Goal: Find specific page/section: Find specific page/section

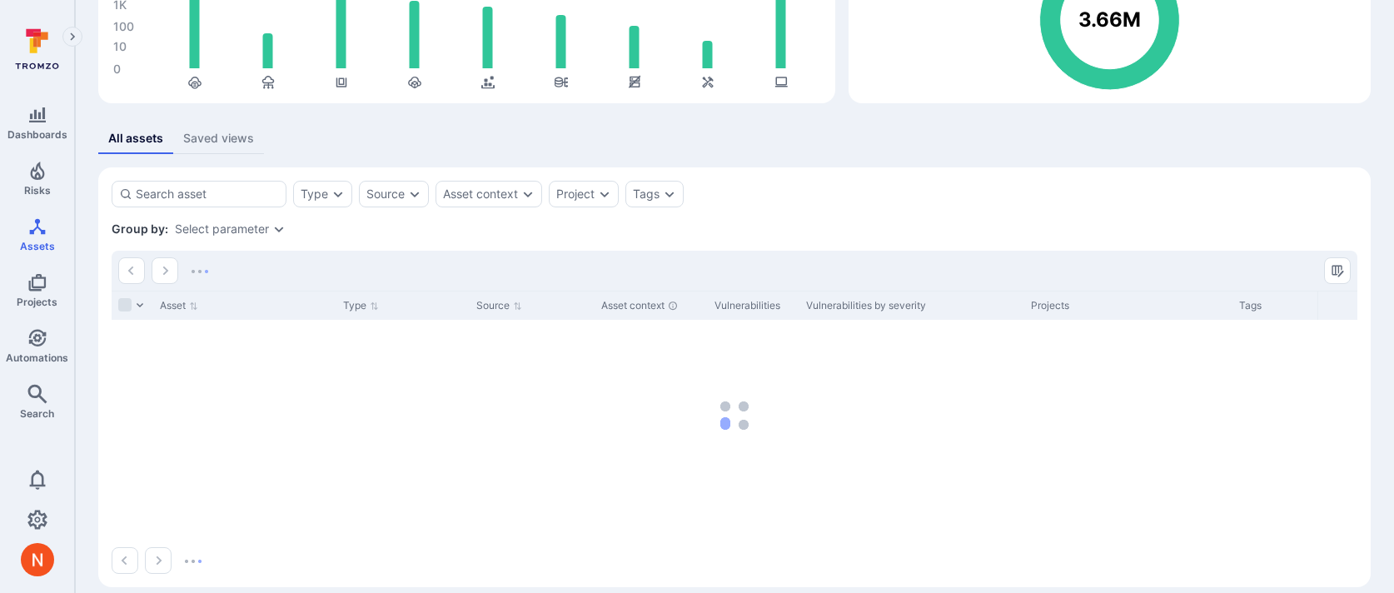
scroll to position [214, 0]
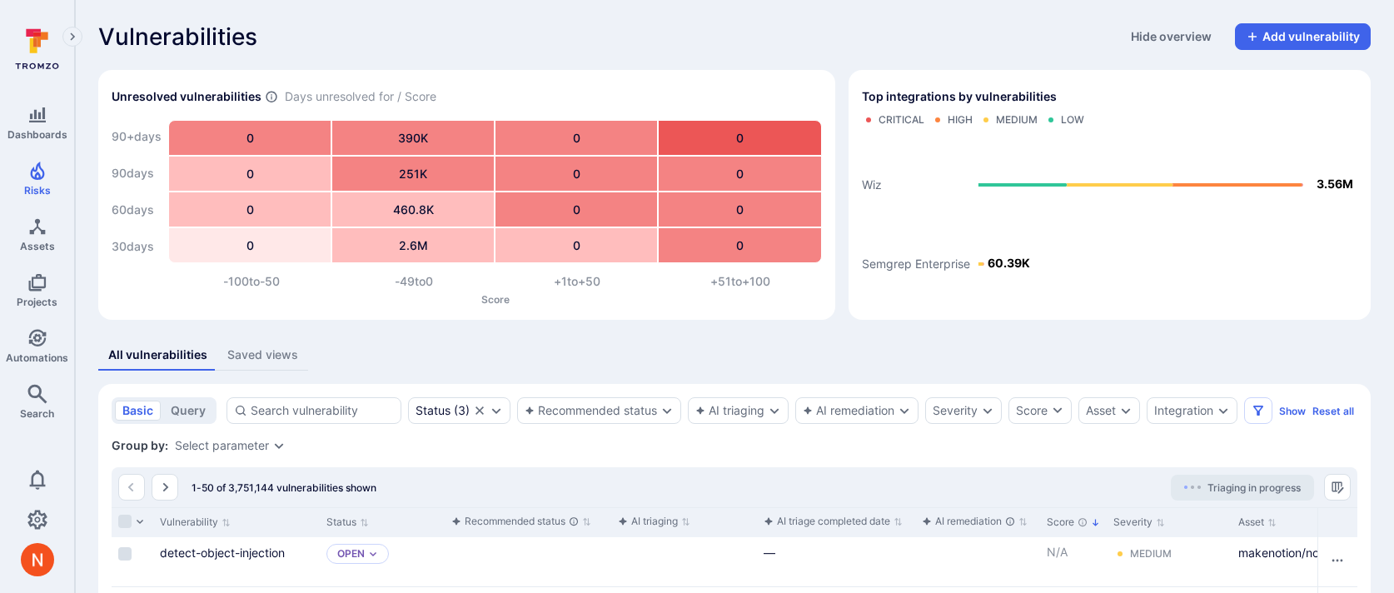
scroll to position [234, 0]
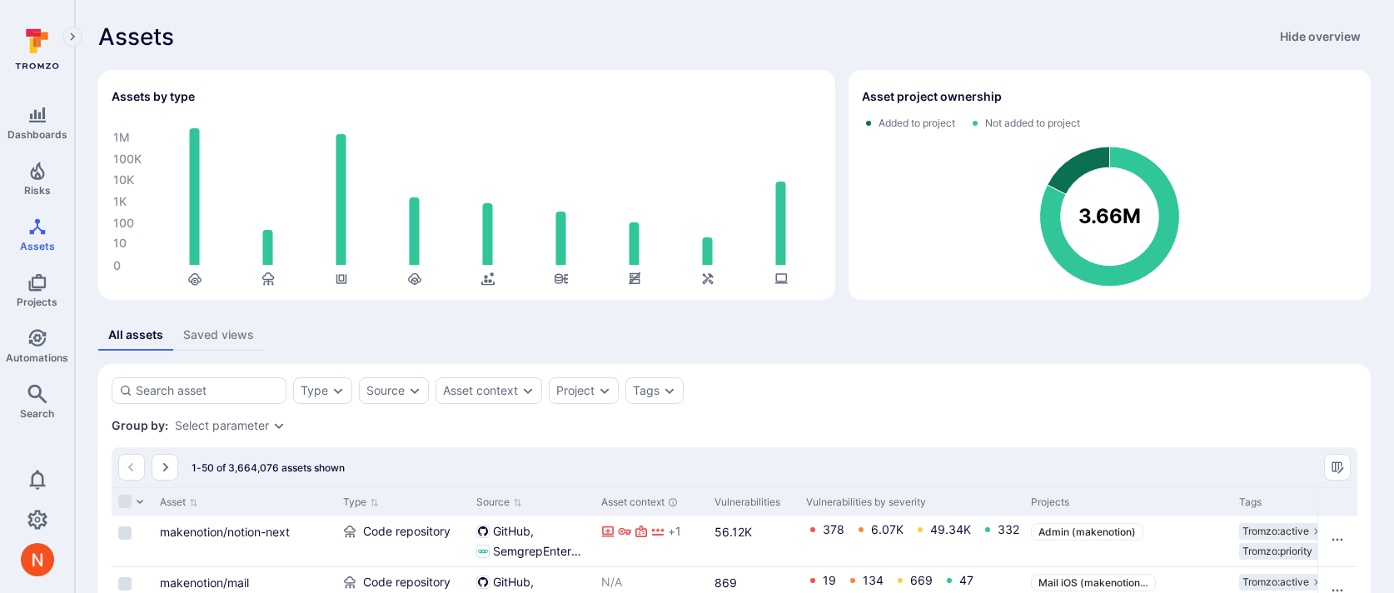
scroll to position [11, 0]
